Goal: Information Seeking & Learning: Compare options

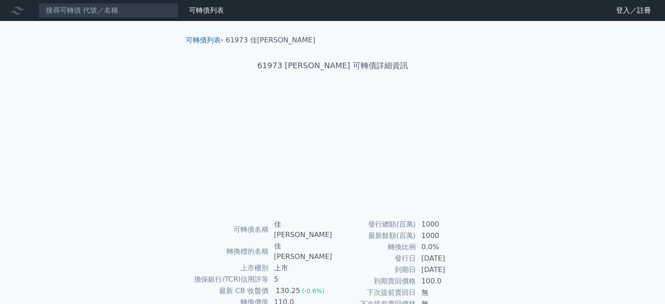
scroll to position [101, 0]
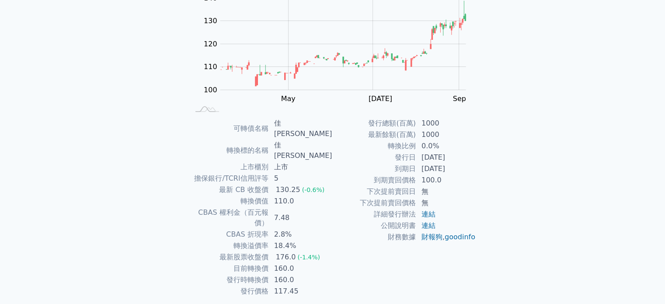
drag, startPoint x: 432, startPoint y: 158, endPoint x: 450, endPoint y: 173, distance: 23.6
click at [449, 173] on tbody "發行總額(百萬) 1000 最新餘額(百萬) 1000 轉換比例 0.0% 發行日 2024-10-15 到期日 2027-10-15 到期賣回價格 100.…" at bounding box center [403, 180] width 143 height 125
click at [450, 175] on td "100.0" at bounding box center [446, 179] width 60 height 11
drag, startPoint x: 284, startPoint y: 180, endPoint x: 292, endPoint y: 188, distance: 11.1
click at [291, 187] on tbody "可轉債名稱 佳必琪三 轉換標的名稱 佳必琪 上市櫃別 上市 擔保銀行/TCRI信用評等 5 最新 CB 收盤價 130.25 (-0.6%) 轉換價值 110…" at bounding box center [260, 207] width 143 height 179
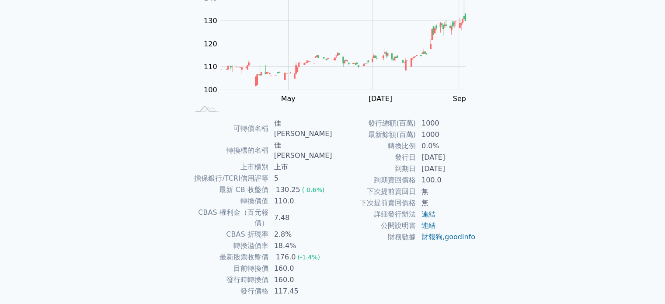
click at [290, 252] on div "176.0" at bounding box center [286, 257] width 24 height 10
drag, startPoint x: 286, startPoint y: 211, endPoint x: 294, endPoint y: 218, distance: 10.6
click at [294, 240] on td "18.4%" at bounding box center [301, 245] width 64 height 11
click at [294, 252] on div "176.0" at bounding box center [286, 257] width 24 height 10
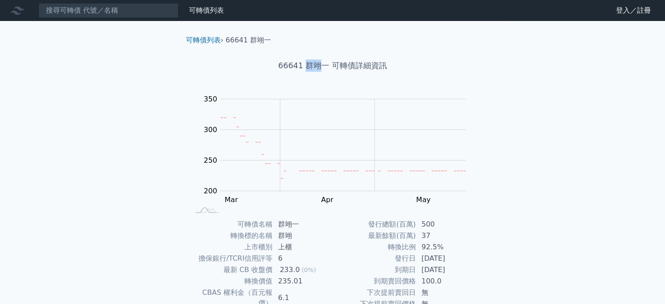
drag, startPoint x: 306, startPoint y: 64, endPoint x: 322, endPoint y: 62, distance: 16.2
click at [322, 62] on h1 "66641 群翊一 可轉債詳細資訊" at bounding box center [333, 65] width 308 height 12
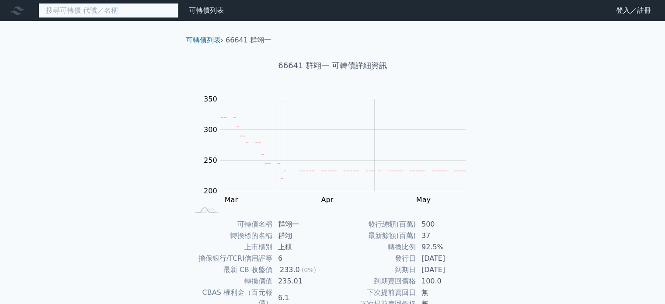
click at [129, 12] on input at bounding box center [108, 10] width 140 height 15
paste input "群翊"
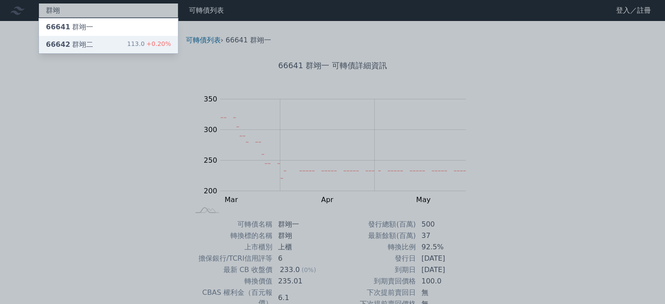
type input "群翊"
click at [115, 46] on div "66642 群翊二 113.0 +0.20%" at bounding box center [108, 44] width 139 height 17
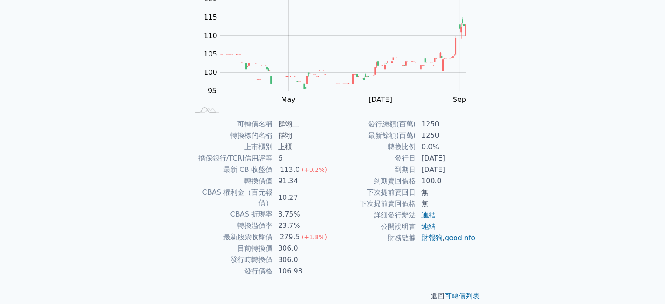
scroll to position [101, 0]
drag, startPoint x: 286, startPoint y: 211, endPoint x: 295, endPoint y: 211, distance: 9.6
click at [295, 219] on td "23.7%" at bounding box center [303, 224] width 60 height 11
drag, startPoint x: 277, startPoint y: 178, endPoint x: 301, endPoint y: 181, distance: 23.9
click at [301, 181] on td "91.34" at bounding box center [303, 179] width 60 height 11
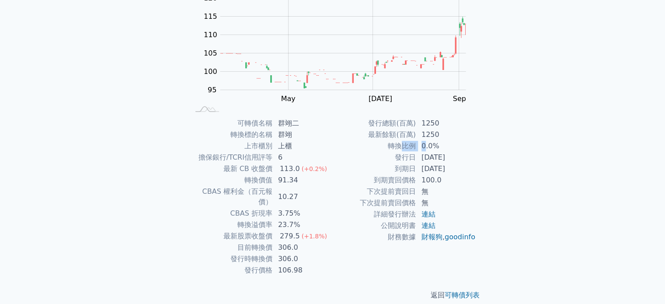
drag, startPoint x: 415, startPoint y: 143, endPoint x: 430, endPoint y: 143, distance: 14.9
click at [430, 143] on tr "轉換比例 0.0%" at bounding box center [403, 145] width 143 height 11
click at [302, 186] on td "10.27" at bounding box center [303, 197] width 60 height 22
click at [141, 183] on div "可轉債列表 財務數據 可轉債列表 財務數據 登入／註冊 登入／註冊 可轉債列表 › 66642 群翊二 66642 群翊二 可轉債詳細資訊 Zoom Out …" at bounding box center [332, 106] width 665 height 415
drag, startPoint x: 269, startPoint y: 238, endPoint x: 294, endPoint y: 239, distance: 24.5
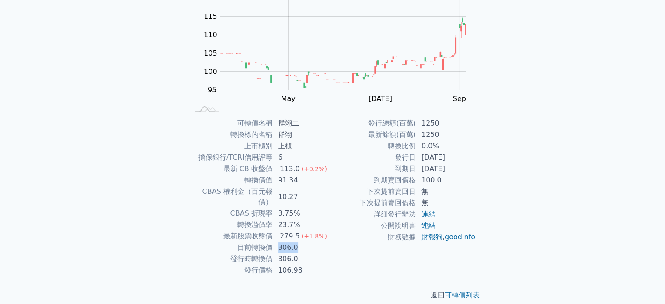
click at [294, 242] on tr "目前轉換價 306.0" at bounding box center [260, 247] width 143 height 11
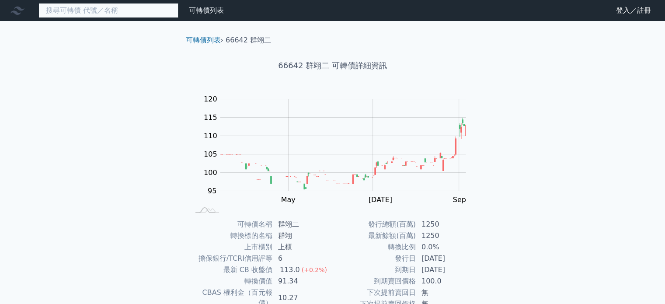
click at [132, 7] on input at bounding box center [108, 10] width 140 height 15
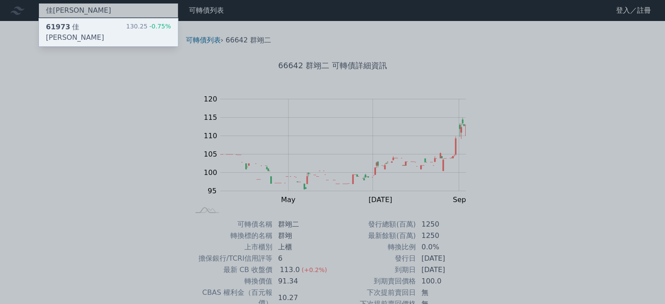
type input "佳[PERSON_NAME]"
click at [110, 24] on div "61973 [PERSON_NAME][PERSON_NAME]三 130.25 -0.75%" at bounding box center [108, 32] width 139 height 28
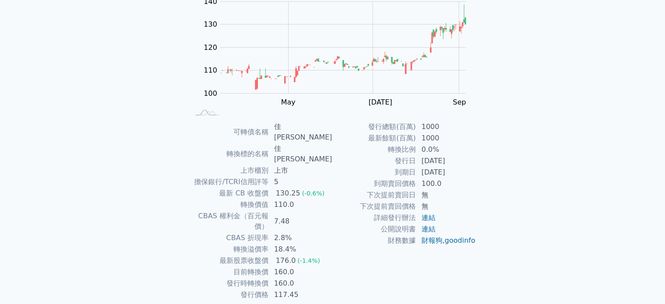
scroll to position [101, 0]
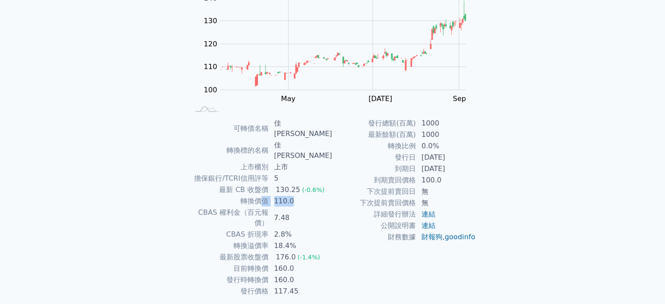
drag, startPoint x: 266, startPoint y: 180, endPoint x: 309, endPoint y: 181, distance: 42.8
click at [304, 195] on tr "轉換價值 110.0" at bounding box center [260, 200] width 143 height 11
click at [314, 229] on td "2.8%" at bounding box center [301, 234] width 64 height 11
drag, startPoint x: 281, startPoint y: 237, endPoint x: 310, endPoint y: 237, distance: 28.4
click at [310, 263] on td "160.0" at bounding box center [301, 268] width 64 height 11
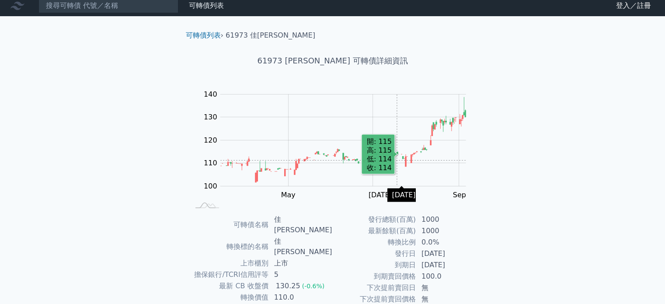
scroll to position [0, 0]
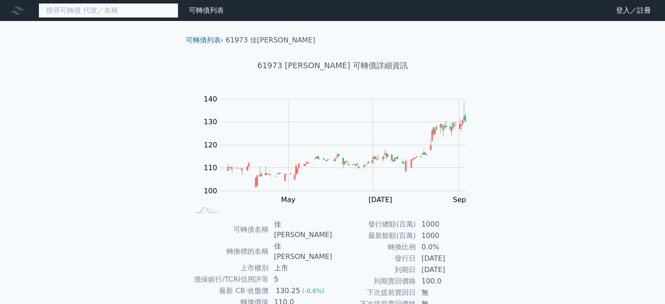
click at [115, 9] on input at bounding box center [108, 10] width 140 height 15
click at [135, 9] on input at bounding box center [108, 10] width 140 height 15
type input "ㄎ"
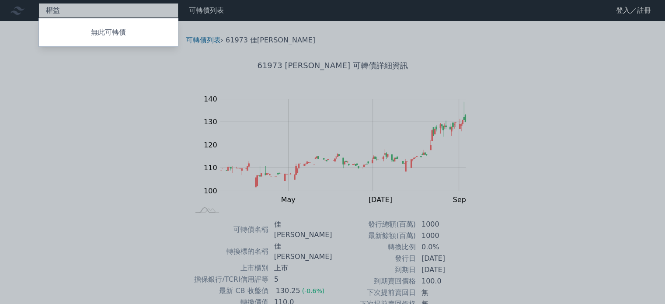
type input "全"
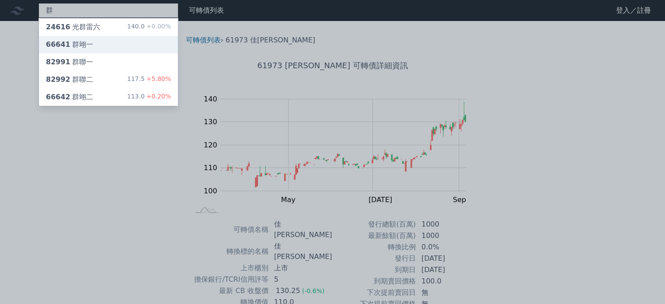
type input "群"
click at [83, 39] on div "66641 群翊一" at bounding box center [69, 44] width 47 height 10
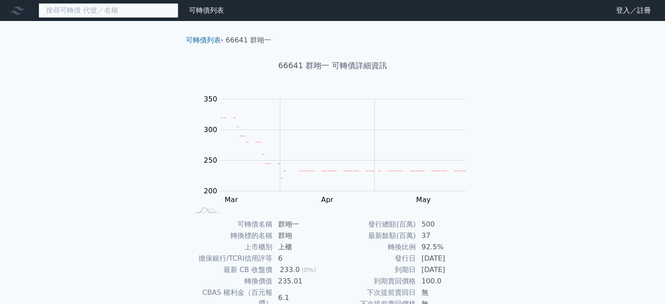
click at [117, 3] on input at bounding box center [108, 10] width 140 height 15
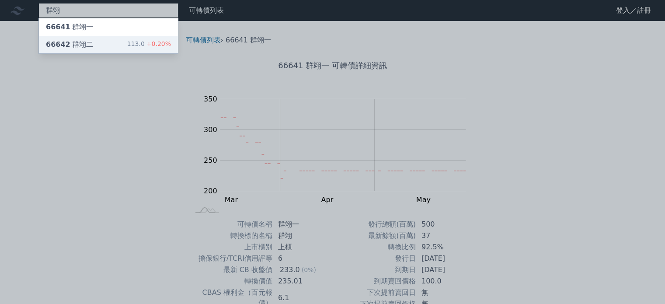
type input "群翊"
click at [106, 44] on div "66642 群翊二 113.0 +0.20%" at bounding box center [108, 44] width 139 height 17
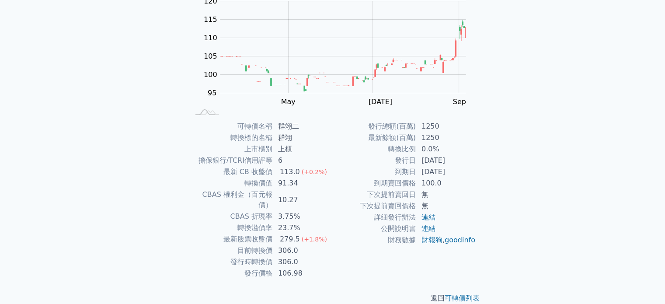
scroll to position [101, 0]
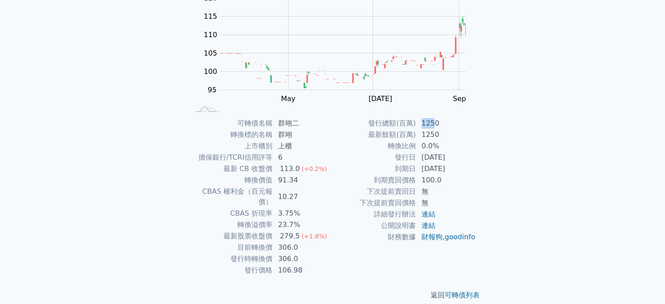
drag, startPoint x: 422, startPoint y: 123, endPoint x: 436, endPoint y: 123, distance: 14.0
click at [434, 123] on td "1250" at bounding box center [446, 123] width 60 height 11
click at [447, 139] on td "1250" at bounding box center [446, 134] width 60 height 11
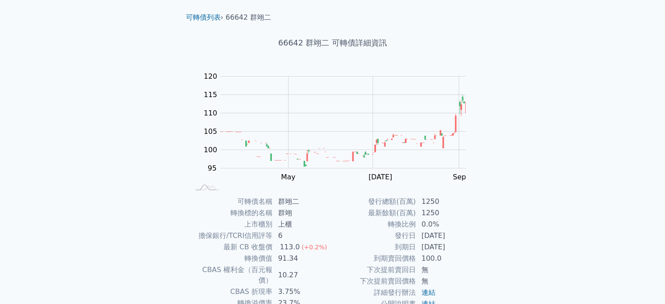
scroll to position [0, 0]
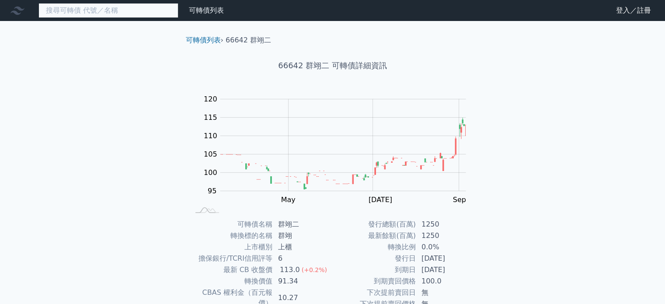
click at [88, 4] on input at bounding box center [108, 10] width 140 height 15
type input "ㄎ"
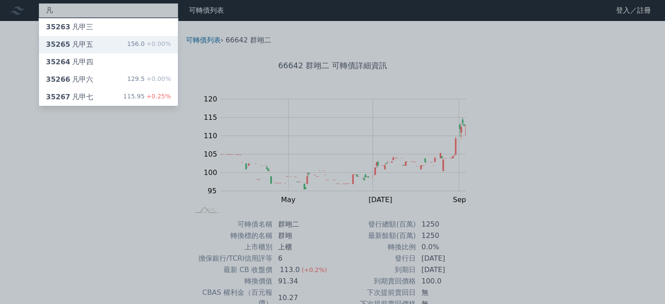
type input "凡"
click at [100, 41] on div "35265 凡甲五 156.0 +0.00%" at bounding box center [108, 44] width 139 height 17
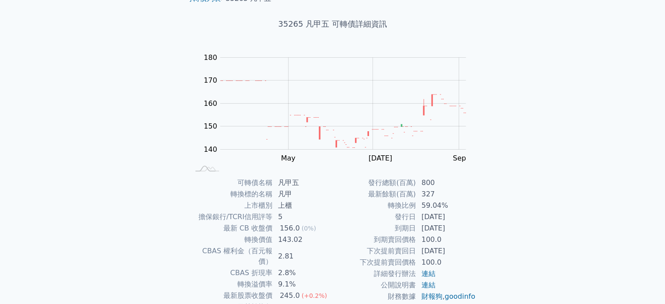
scroll to position [44, 0]
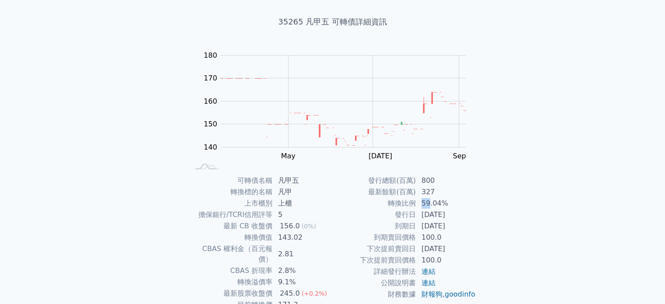
drag, startPoint x: 421, startPoint y: 203, endPoint x: 433, endPoint y: 203, distance: 12.2
click at [433, 203] on tr "轉換比例 59.04%" at bounding box center [403, 202] width 143 height 11
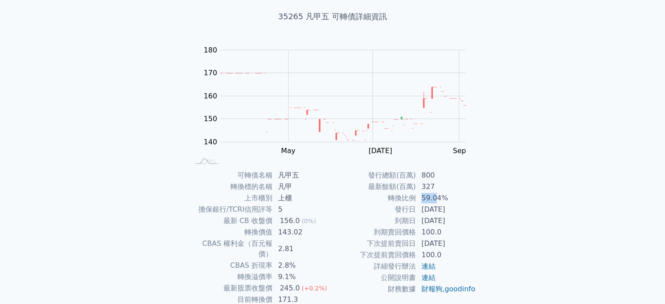
scroll to position [87, 0]
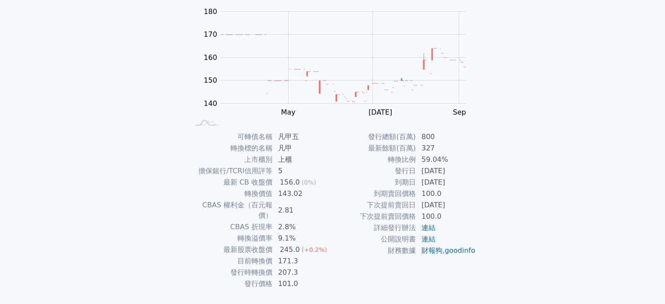
drag, startPoint x: 274, startPoint y: 181, endPoint x: 282, endPoint y: 181, distance: 7.9
click at [282, 181] on td "156.0 (0%)" at bounding box center [303, 182] width 60 height 11
drag, startPoint x: 275, startPoint y: 197, endPoint x: 290, endPoint y: 196, distance: 14.5
click at [287, 197] on td "143.02" at bounding box center [303, 193] width 60 height 11
drag, startPoint x: 273, startPoint y: 202, endPoint x: 288, endPoint y: 212, distance: 18.7
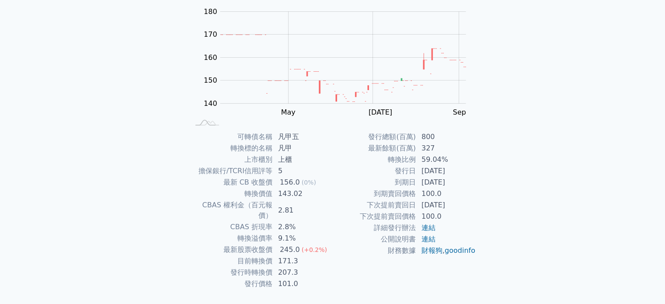
click at [285, 205] on td "2.81" at bounding box center [303, 210] width 60 height 22
drag, startPoint x: 273, startPoint y: 239, endPoint x: 287, endPoint y: 239, distance: 14.9
click at [287, 244] on td "245.0 (+0.2%)" at bounding box center [303, 249] width 60 height 11
click at [288, 232] on td "9.1%" at bounding box center [303, 237] width 60 height 11
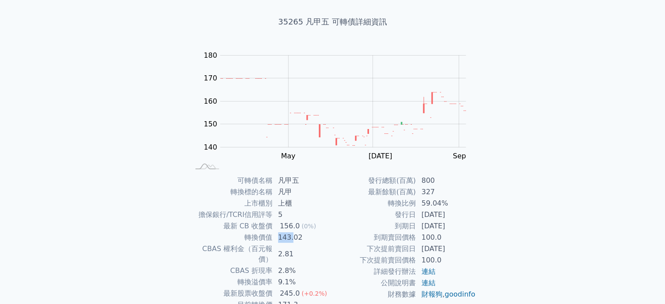
drag, startPoint x: 279, startPoint y: 239, endPoint x: 297, endPoint y: 239, distance: 17.9
click at [294, 239] on td "143.02" at bounding box center [303, 237] width 60 height 11
drag, startPoint x: 277, startPoint y: 283, endPoint x: 292, endPoint y: 283, distance: 15.3
click at [292, 287] on td "245.0 (+0.2%)" at bounding box center [303, 292] width 60 height 11
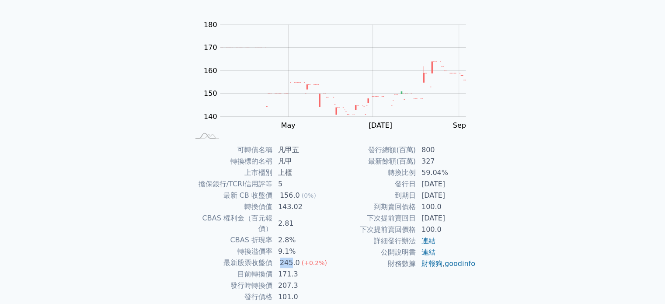
scroll to position [87, 0]
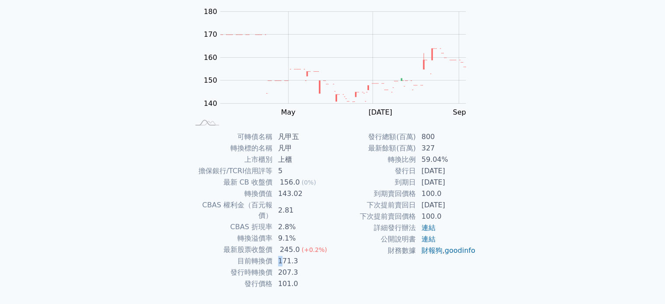
drag, startPoint x: 280, startPoint y: 253, endPoint x: 284, endPoint y: 253, distance: 4.8
click at [283, 255] on td "171.3" at bounding box center [303, 260] width 60 height 11
drag, startPoint x: 282, startPoint y: 262, endPoint x: 288, endPoint y: 262, distance: 6.1
click at [287, 267] on td "207.3" at bounding box center [303, 272] width 60 height 11
click at [293, 244] on tbody "可轉債名稱 凡甲五 轉換標的名稱 凡甲 上市櫃別 上櫃 擔保銀行/TCRI信用評等 5 最新 CB 收盤價 156.0 (0%) 轉換價值 143.02 CB…" at bounding box center [260, 210] width 143 height 158
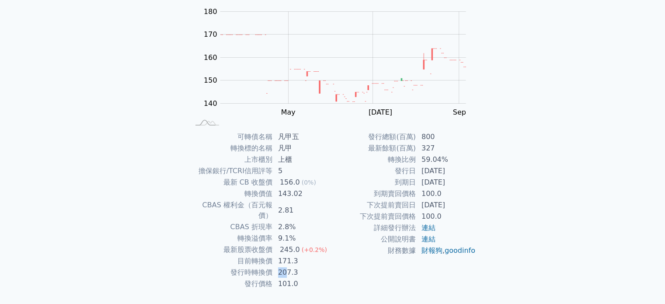
drag, startPoint x: 277, startPoint y: 266, endPoint x: 292, endPoint y: 266, distance: 15.3
click at [290, 267] on td "207.3" at bounding box center [303, 272] width 60 height 11
drag, startPoint x: 278, startPoint y: 249, endPoint x: 290, endPoint y: 254, distance: 12.7
click at [289, 255] on td "171.3" at bounding box center [303, 260] width 60 height 11
drag, startPoint x: 282, startPoint y: 266, endPoint x: 294, endPoint y: 264, distance: 12.8
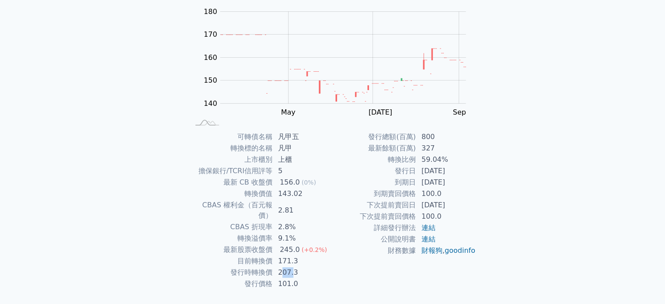
click at [291, 267] on td "207.3" at bounding box center [303, 272] width 60 height 11
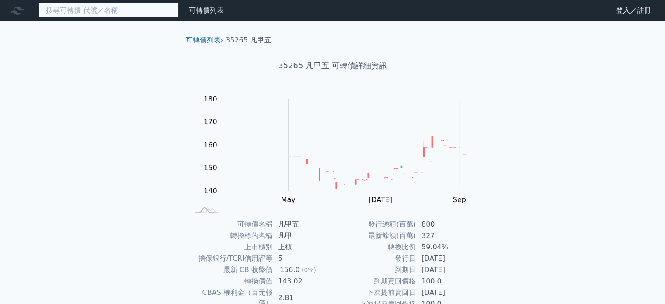
click at [87, 8] on input at bounding box center [108, 10] width 140 height 15
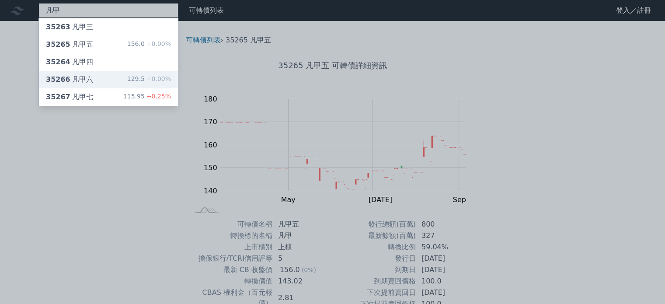
type input "凡甲"
click at [95, 78] on div "35266 凡甲六 129.5 +0.00%" at bounding box center [108, 79] width 139 height 17
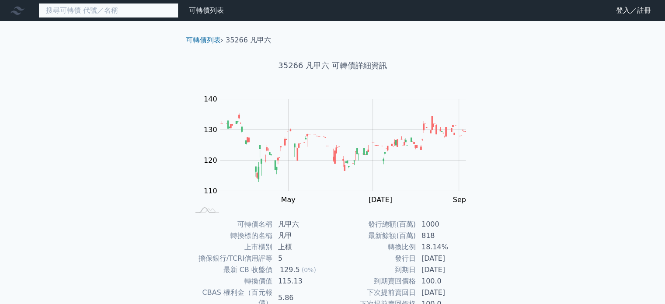
click at [69, 10] on input at bounding box center [108, 10] width 140 height 15
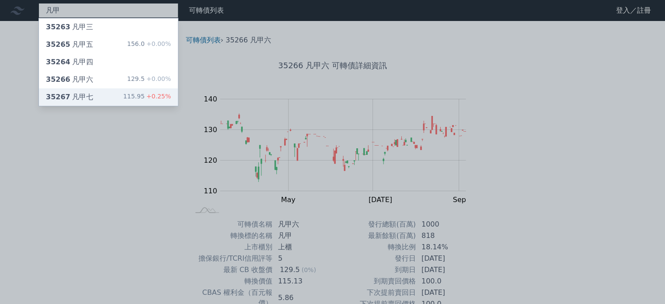
type input "凡甲"
click at [105, 93] on div "35267 凡甲七 115.95 +0.25%" at bounding box center [108, 96] width 139 height 17
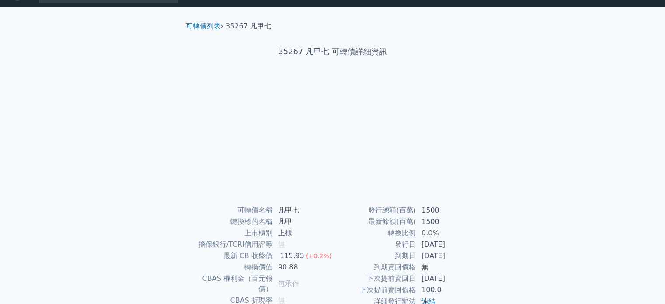
scroll to position [101, 0]
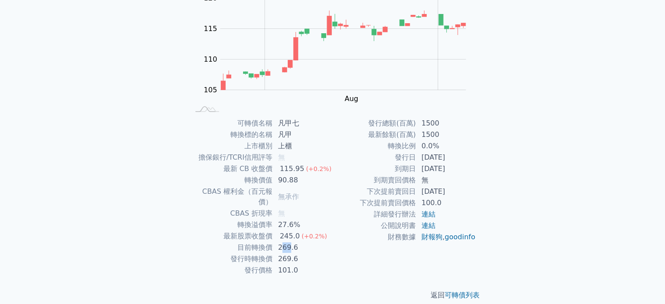
click at [308, 242] on td "269.6" at bounding box center [303, 247] width 60 height 11
click at [302, 264] on td "101.0" at bounding box center [303, 269] width 60 height 11
click at [154, 218] on div "可轉債列表 財務數據 可轉債列表 財務數據 登入／註冊 登入／註冊 可轉債列表 › 35267 凡甲七 35267 凡甲七 可轉債詳細資訊 Zoom Out …" at bounding box center [332, 106] width 665 height 415
